Goal: Transaction & Acquisition: Purchase product/service

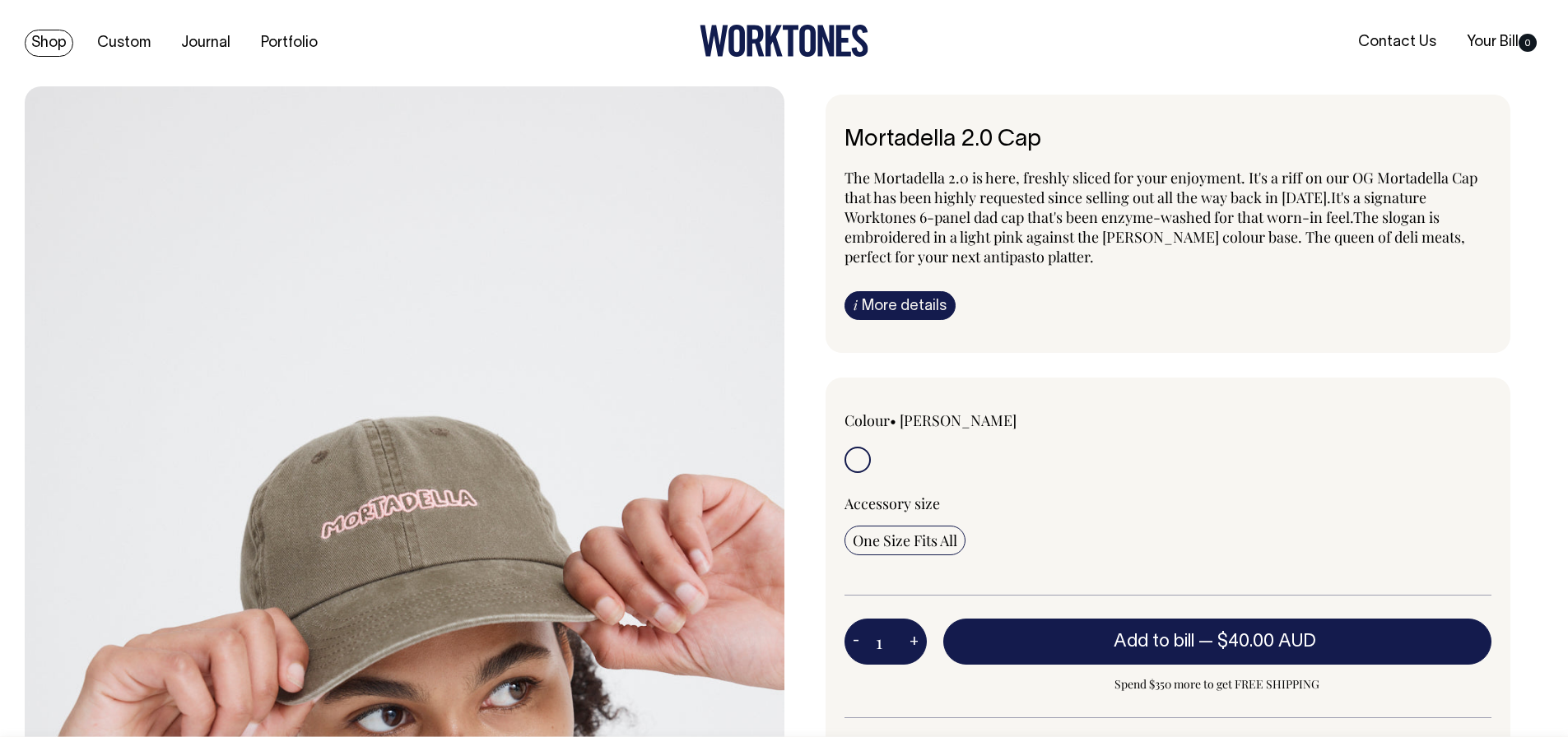
click at [68, 43] on link "Shop" at bounding box center [49, 43] width 48 height 27
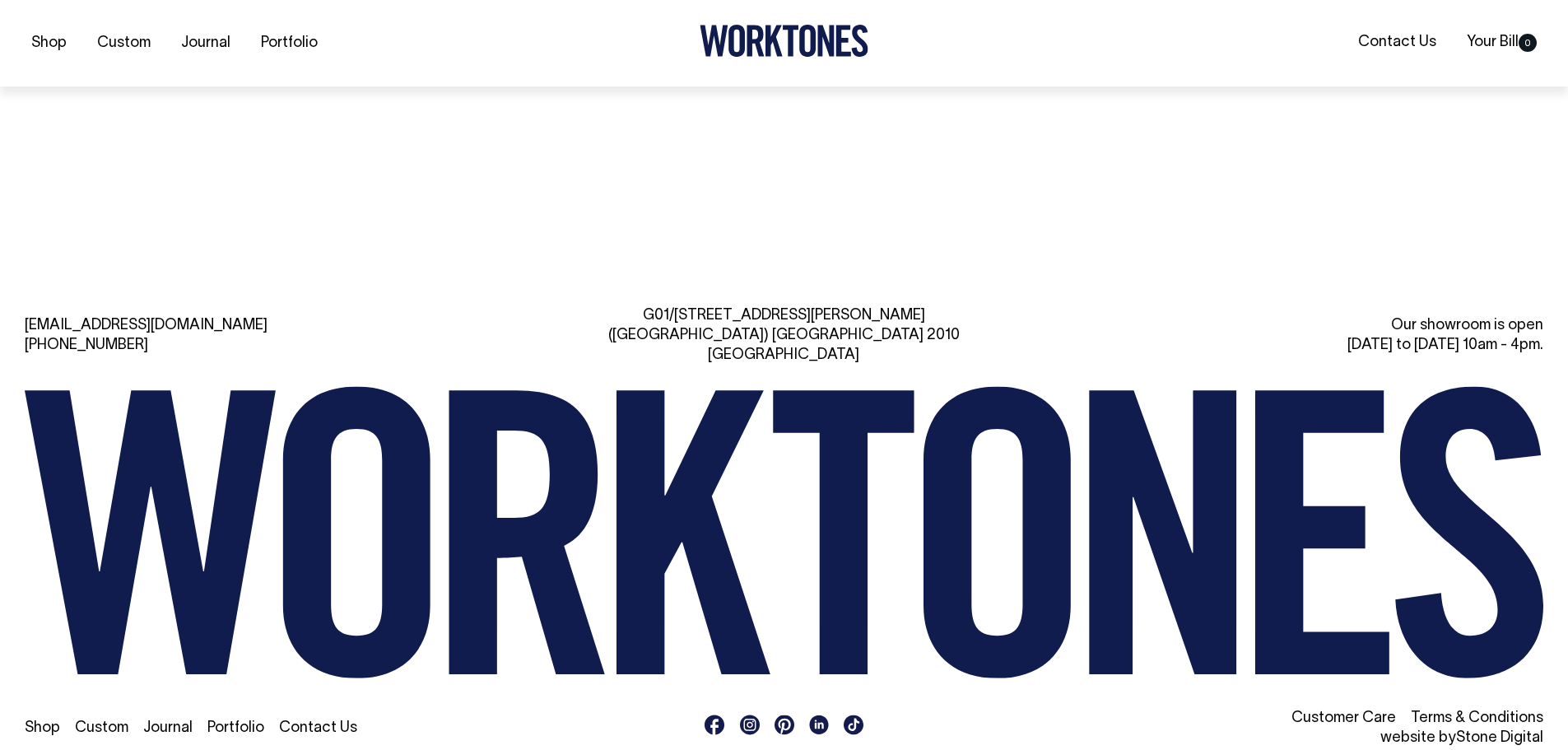
scroll to position [4292, 0]
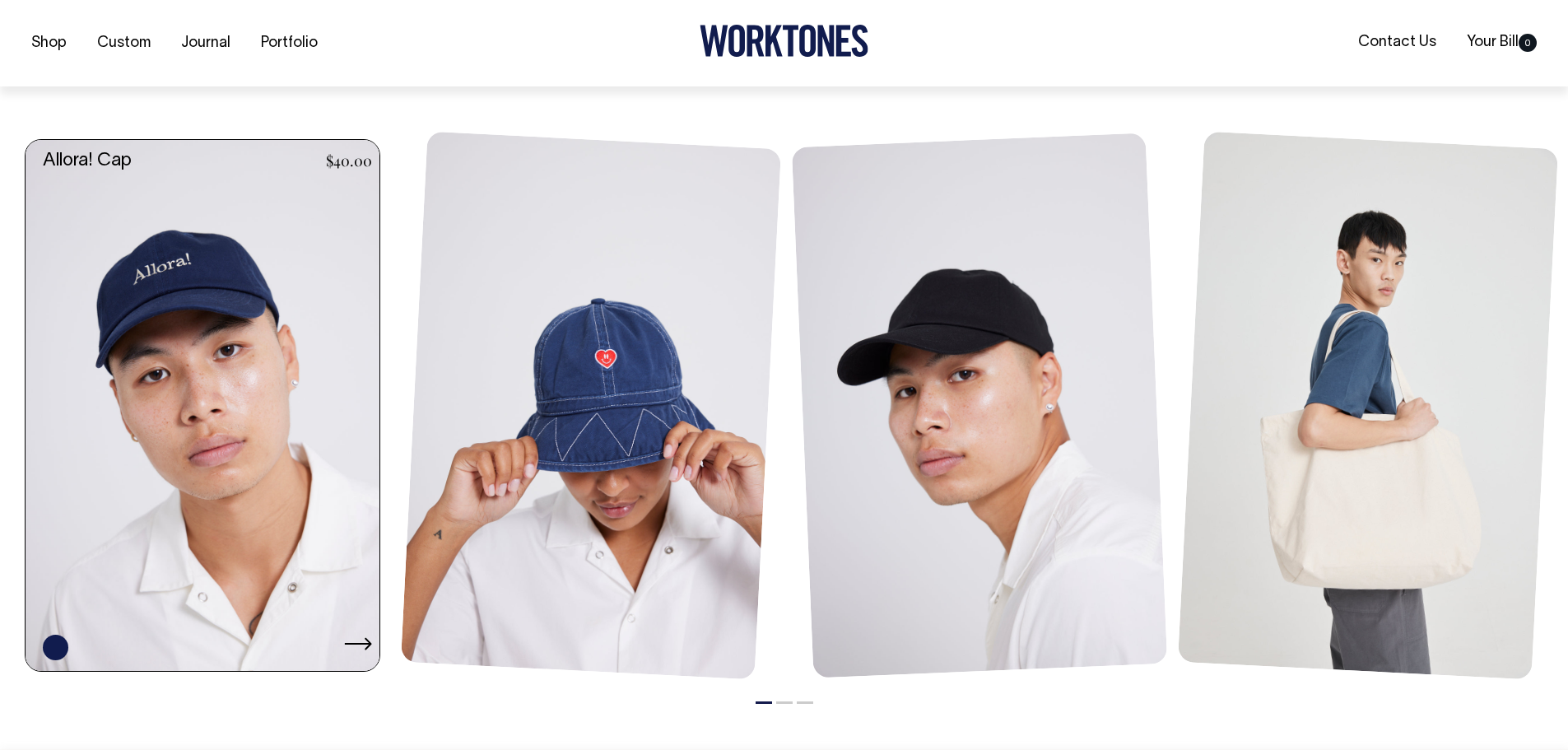
scroll to position [1317, 0]
click at [204, 361] on link at bounding box center [206, 404] width 363 height 531
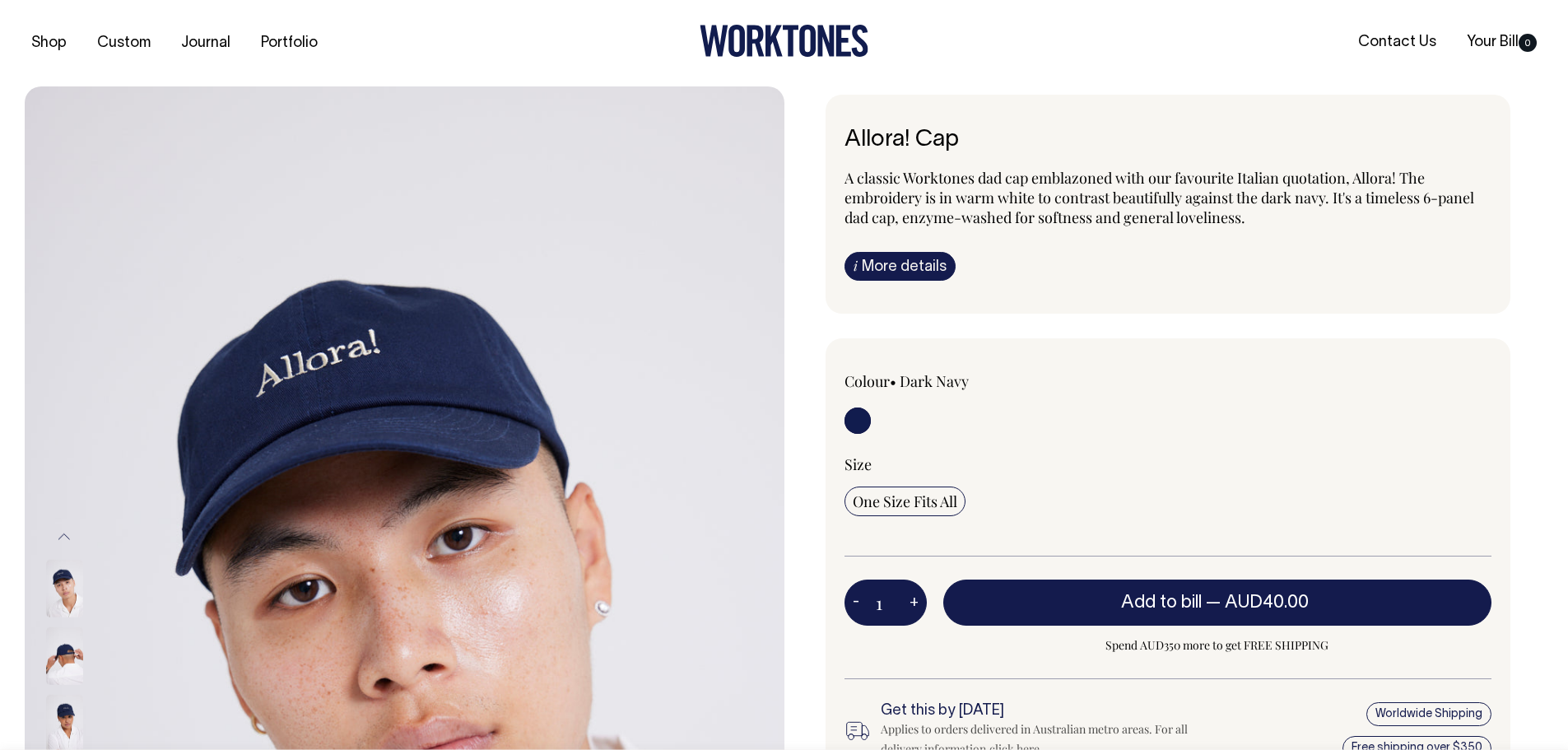
click at [46, 664] on div "Previous Next" at bounding box center [404, 656] width 759 height 1139
click at [72, 710] on img at bounding box center [65, 723] width 37 height 58
click at [66, 584] on img at bounding box center [65, 588] width 37 height 58
click at [78, 686] on div at bounding box center [86, 655] width 83 height 68
